Goal: Task Accomplishment & Management: Complete application form

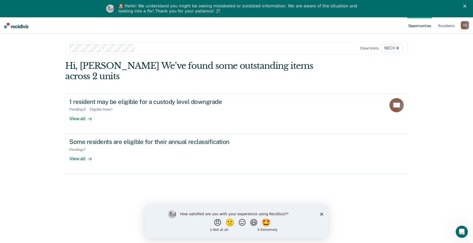
click at [321, 214] on icon "Close survey" at bounding box center [321, 213] width 3 height 3
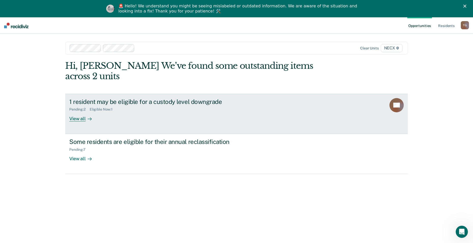
click at [158, 107] on div "1 resident may be eligible for a custody level downgrade Pending : 2 Eligible N…" at bounding box center [164, 109] width 191 height 23
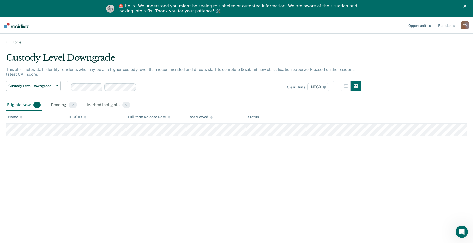
click at [15, 43] on link "Home" at bounding box center [236, 42] width 460 height 5
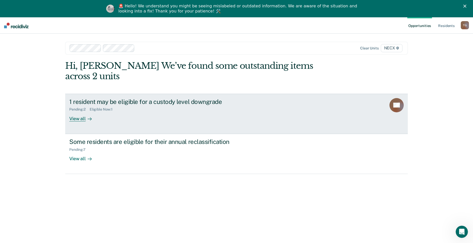
click at [216, 94] on link "1 resident may be eligible for a custody level downgrade Pending : 2 Eligible N…" at bounding box center [236, 114] width 342 height 40
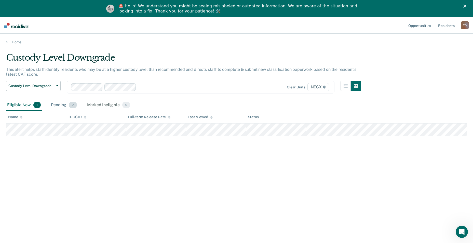
click at [61, 105] on div "Pending 2" at bounding box center [64, 104] width 28 height 11
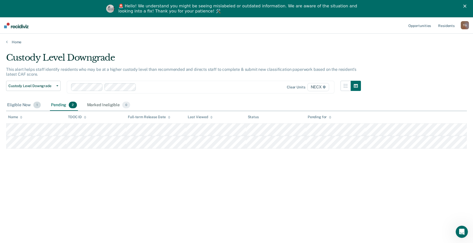
click at [24, 103] on div "Eligible Now 1" at bounding box center [24, 104] width 36 height 11
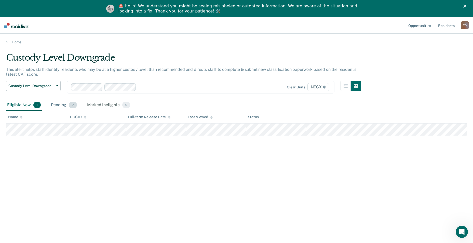
click at [60, 102] on div "Pending 2" at bounding box center [64, 104] width 28 height 11
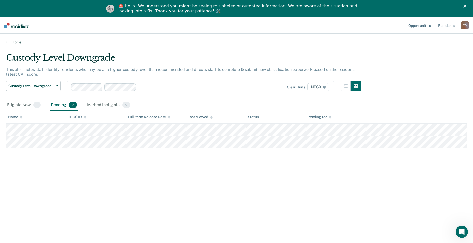
click at [17, 40] on link "Home" at bounding box center [236, 42] width 460 height 5
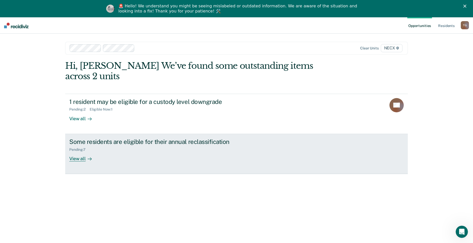
click at [145, 149] on div "Some residents are eligible for their annual reclassification Pending : 7 View …" at bounding box center [164, 149] width 191 height 23
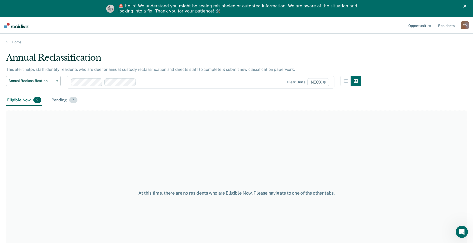
click at [53, 102] on div "Pending 7" at bounding box center [64, 100] width 28 height 11
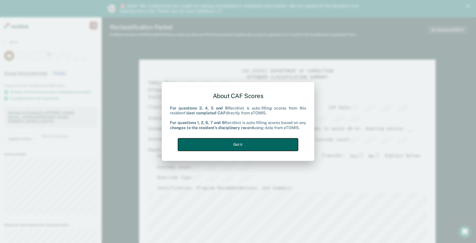
click at [248, 149] on button "Got it" at bounding box center [238, 144] width 120 height 12
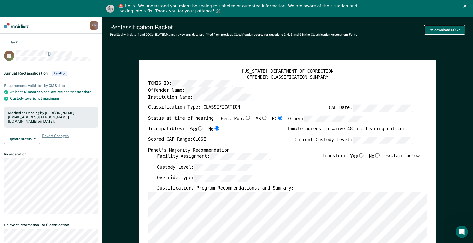
click at [439, 28] on button "Re-download DOCX" at bounding box center [444, 30] width 40 height 8
click at [7, 42] on button "Back" at bounding box center [11, 42] width 14 height 5
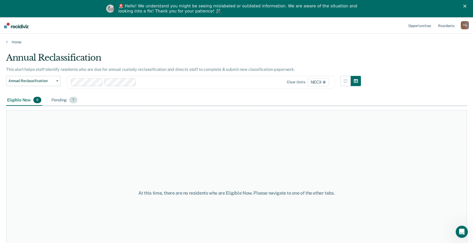
click at [54, 102] on div "Pending 7" at bounding box center [64, 100] width 28 height 11
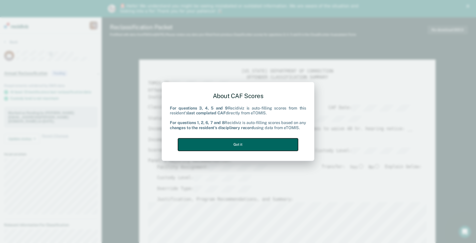
click at [260, 146] on button "Got it" at bounding box center [238, 144] width 120 height 12
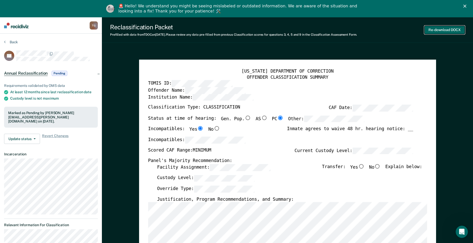
click at [438, 30] on button "Re-download DOCX" at bounding box center [444, 30] width 40 height 8
click at [10, 42] on button "Back" at bounding box center [11, 42] width 14 height 5
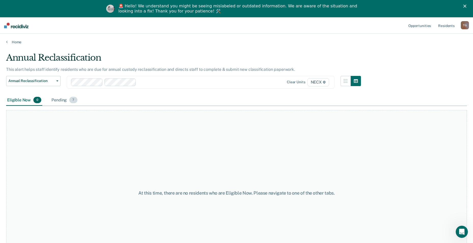
drag, startPoint x: 60, startPoint y: 100, endPoint x: 62, endPoint y: 102, distance: 3.1
click at [60, 100] on div "Pending 7" at bounding box center [64, 100] width 28 height 11
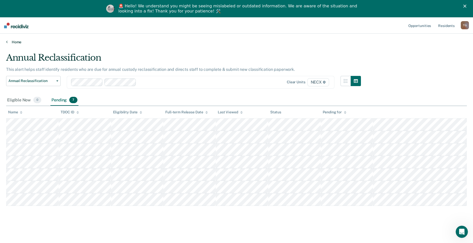
click at [14, 41] on link "Home" at bounding box center [236, 42] width 460 height 5
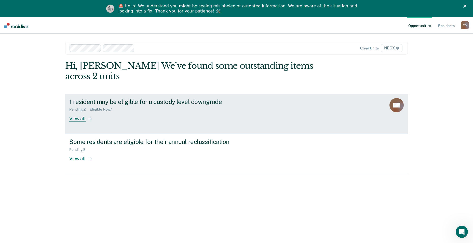
click at [95, 107] on div "Eligible Now : 1" at bounding box center [103, 109] width 27 height 4
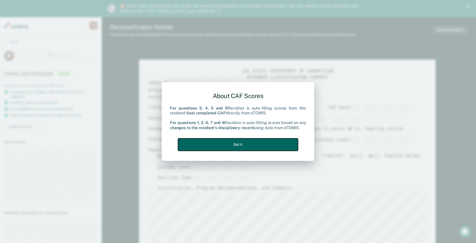
click at [275, 145] on button "Got it" at bounding box center [238, 144] width 120 height 12
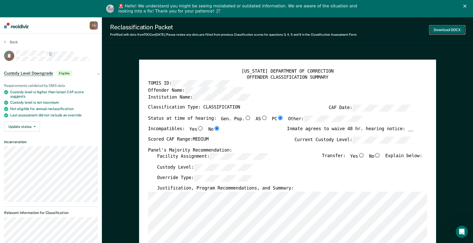
click at [446, 29] on button "Download DOCX" at bounding box center [446, 30] width 35 height 8
type textarea "x"
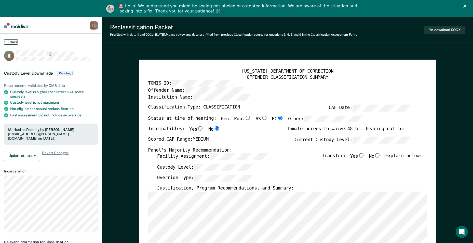
click at [17, 41] on button "Back" at bounding box center [11, 42] width 14 height 5
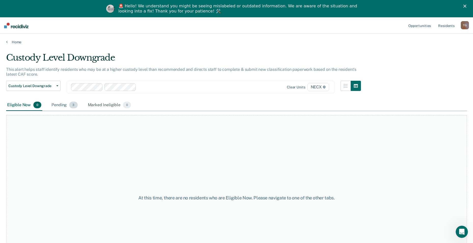
click at [70, 106] on span "3" at bounding box center [73, 105] width 8 height 7
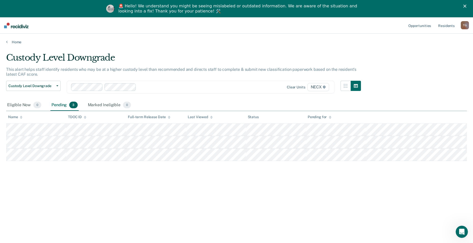
drag, startPoint x: 246, startPoint y: 1, endPoint x: 251, endPoint y: -3, distance: 6.9
click at [251, 0] on html "🚨 Hello! We understand you might be seeing mislabeled or outdated information. …" at bounding box center [236, 8] width 473 height 17
click at [15, 41] on link "Home" at bounding box center [236, 42] width 460 height 5
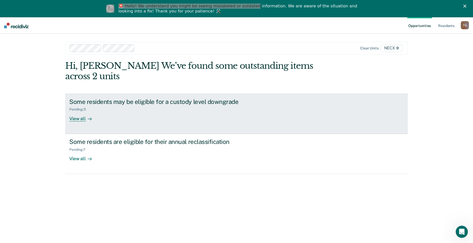
click at [107, 104] on div "Some residents may be eligible for a custody level downgrade Pending : 3 View a…" at bounding box center [164, 109] width 191 height 23
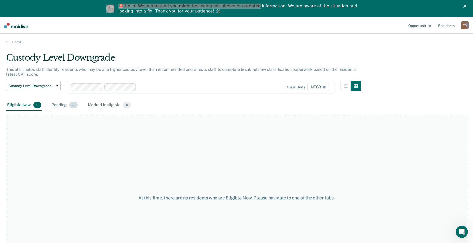
click at [65, 109] on div "Pending 3" at bounding box center [64, 104] width 28 height 11
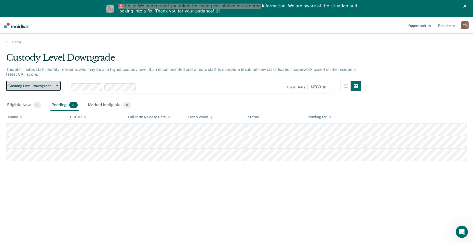
click at [51, 85] on span "Custody Level Downgrade" at bounding box center [31, 86] width 46 height 4
click at [21, 37] on div "Home" at bounding box center [236, 39] width 473 height 11
click at [18, 43] on link "Home" at bounding box center [236, 42] width 460 height 5
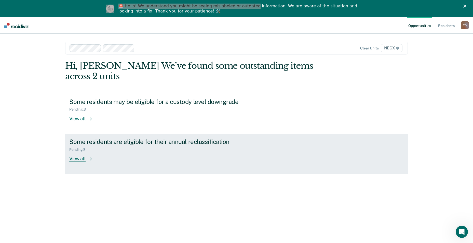
click at [97, 138] on div "Some residents are eligible for their annual reclassification" at bounding box center [158, 141] width 179 height 7
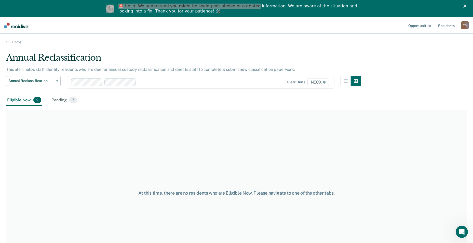
click at [64, 94] on div "Annual Reclassification Custody Level Downgrade Annual Reclassification Initial…" at bounding box center [183, 85] width 354 height 19
click at [63, 99] on div "Pending 7" at bounding box center [64, 100] width 28 height 11
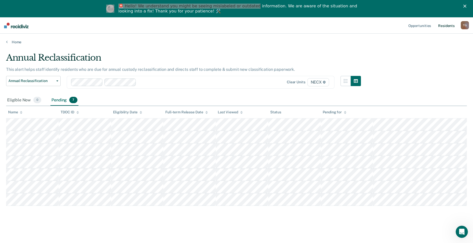
click at [448, 25] on link "Resident s" at bounding box center [446, 25] width 19 height 16
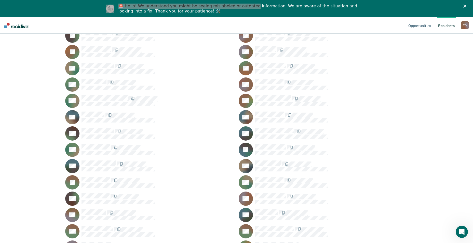
scroll to position [628, 0]
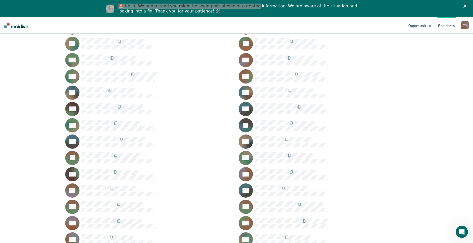
click at [9, 25] on img at bounding box center [16, 26] width 24 height 6
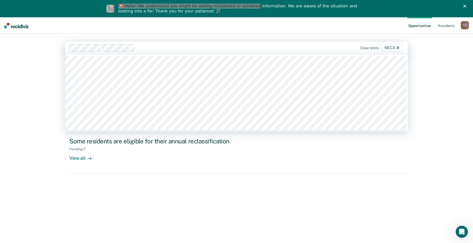
click at [392, 48] on span "NECX" at bounding box center [392, 48] width 22 height 8
type input "NECX"
click at [382, 48] on span "NECX" at bounding box center [392, 48] width 22 height 8
type input "NECX"
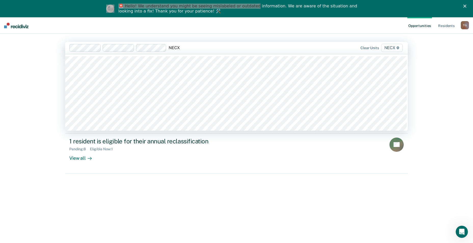
scroll to position [89, 0]
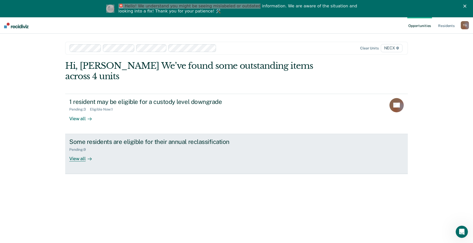
click at [152, 142] on div "Some residents are eligible for their annual reclassification Pending : 9 View …" at bounding box center [164, 149] width 191 height 23
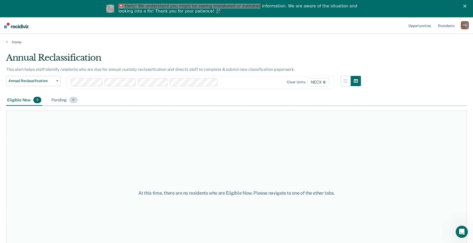
click at [64, 101] on div "Pending 9" at bounding box center [64, 100] width 28 height 11
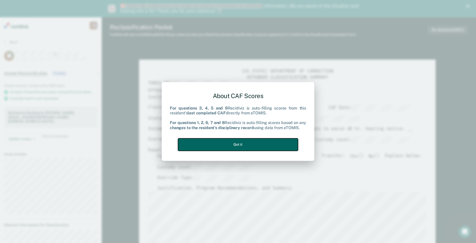
click at [247, 146] on button "Got it" at bounding box center [238, 144] width 120 height 12
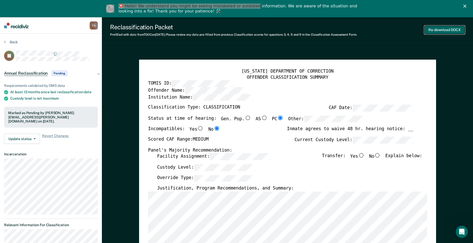
click at [440, 30] on button "Re-download DOCX" at bounding box center [444, 30] width 40 height 8
type textarea "x"
click at [12, 42] on button "Back" at bounding box center [11, 42] width 14 height 5
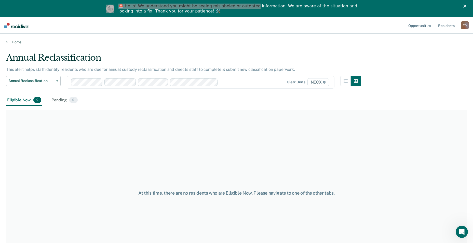
click at [19, 41] on link "Home" at bounding box center [236, 42] width 460 height 5
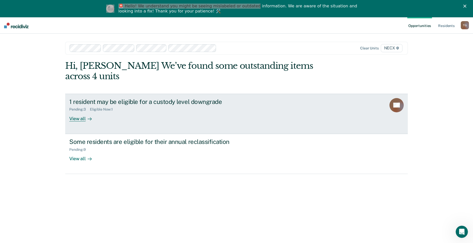
click at [102, 105] on div "Pending : 3 Eligible Now : 1" at bounding box center [158, 108] width 179 height 6
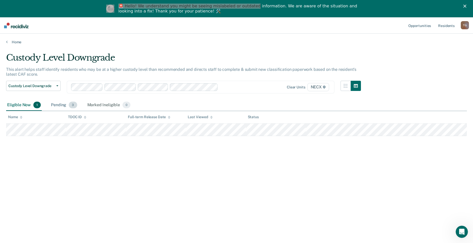
click at [55, 103] on div "Pending 3" at bounding box center [64, 104] width 28 height 11
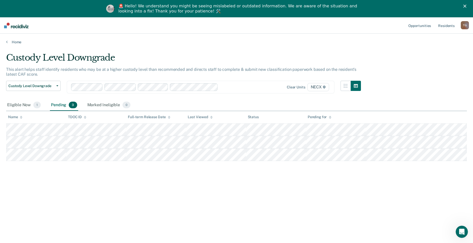
click at [466, 6] on icon "Close" at bounding box center [464, 6] width 3 height 3
